Goal: Task Accomplishment & Management: Manage account settings

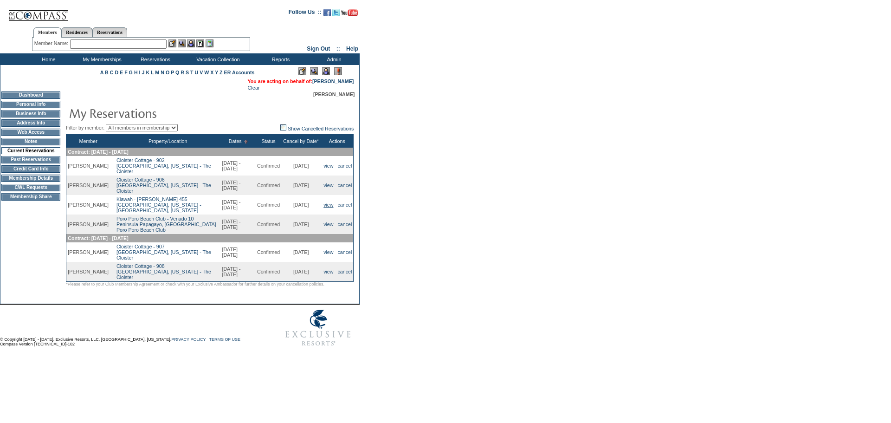
click at [324, 202] on link "view" at bounding box center [329, 205] width 10 height 6
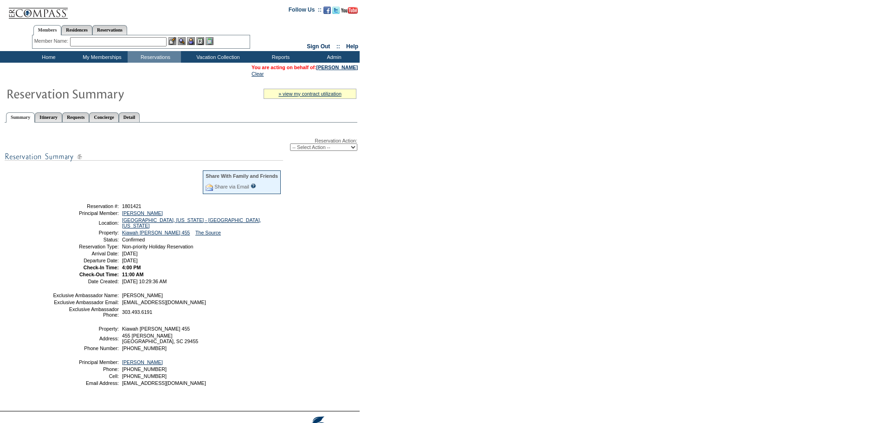
click at [343, 150] on select "-- Select Action -- Modify Reservation Dates Modify Reservation Cost Modify Occ…" at bounding box center [323, 146] width 67 height 7
select select "CancelRes"
click at [290, 145] on select "-- Select Action -- Modify Reservation Dates Modify Reservation Cost Modify Occ…" at bounding box center [323, 146] width 67 height 7
